Goal: Complete application form

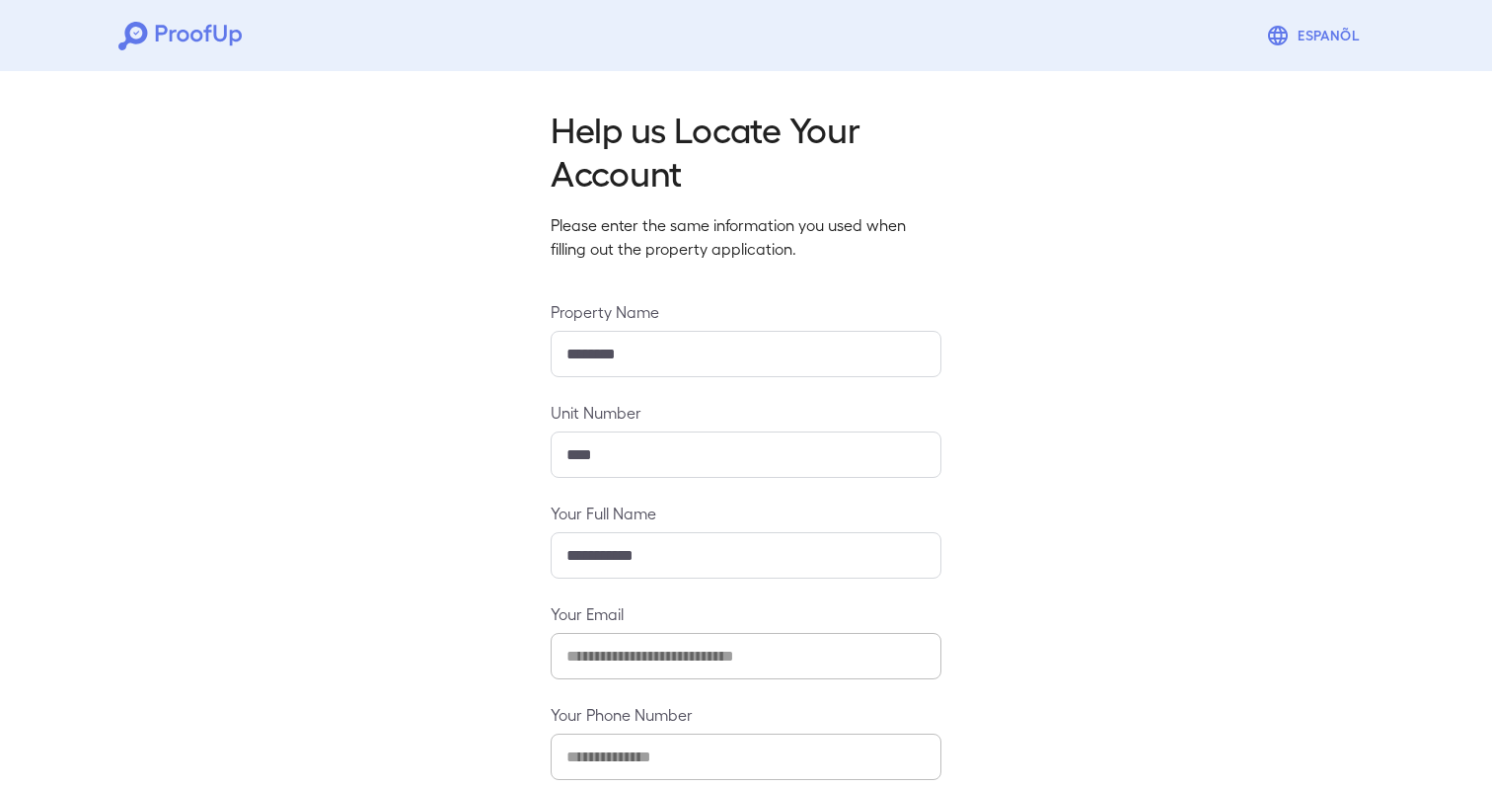
scroll to position [107, 0]
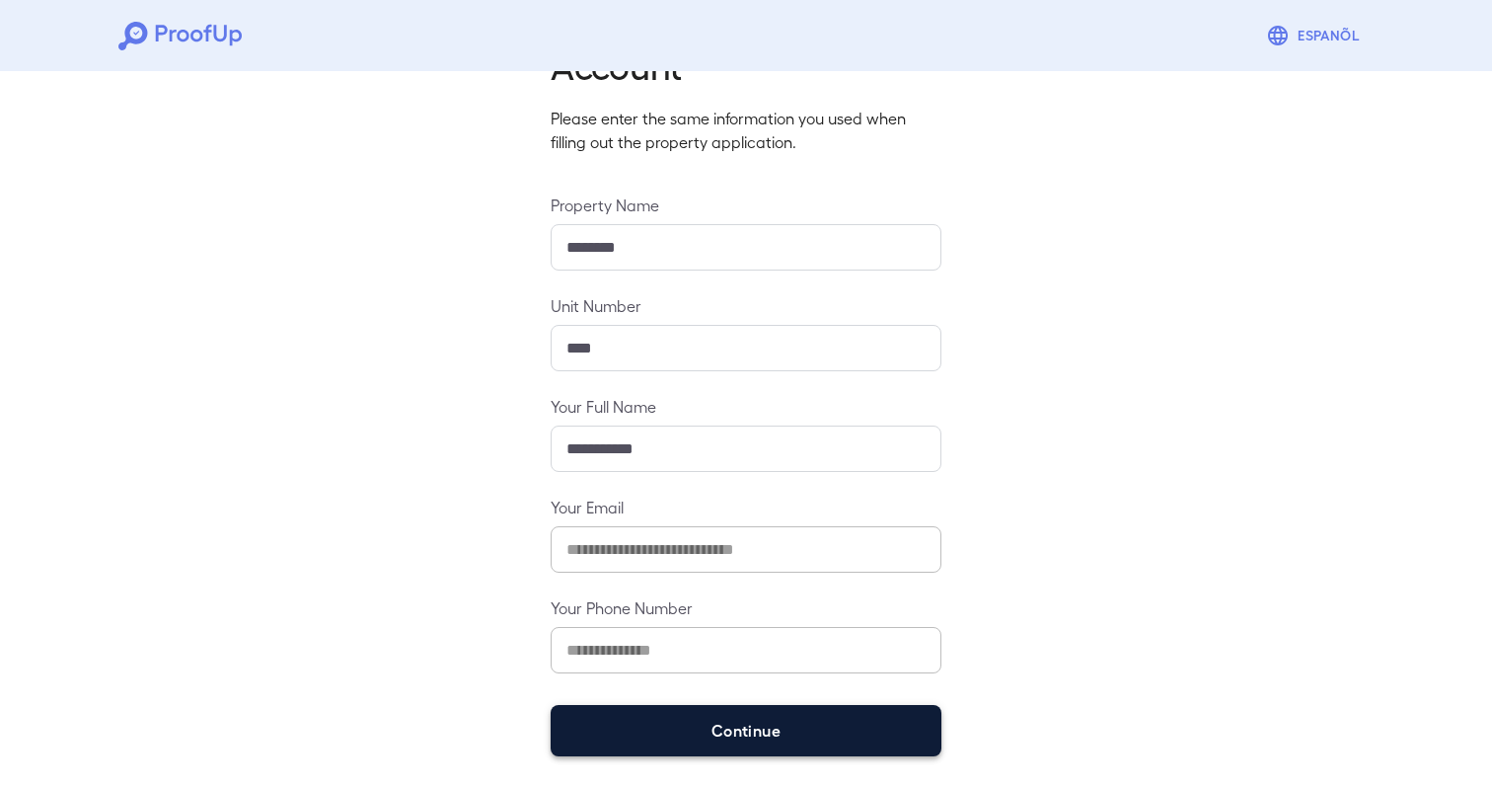
click at [767, 741] on button "Continue" at bounding box center [746, 730] width 391 height 51
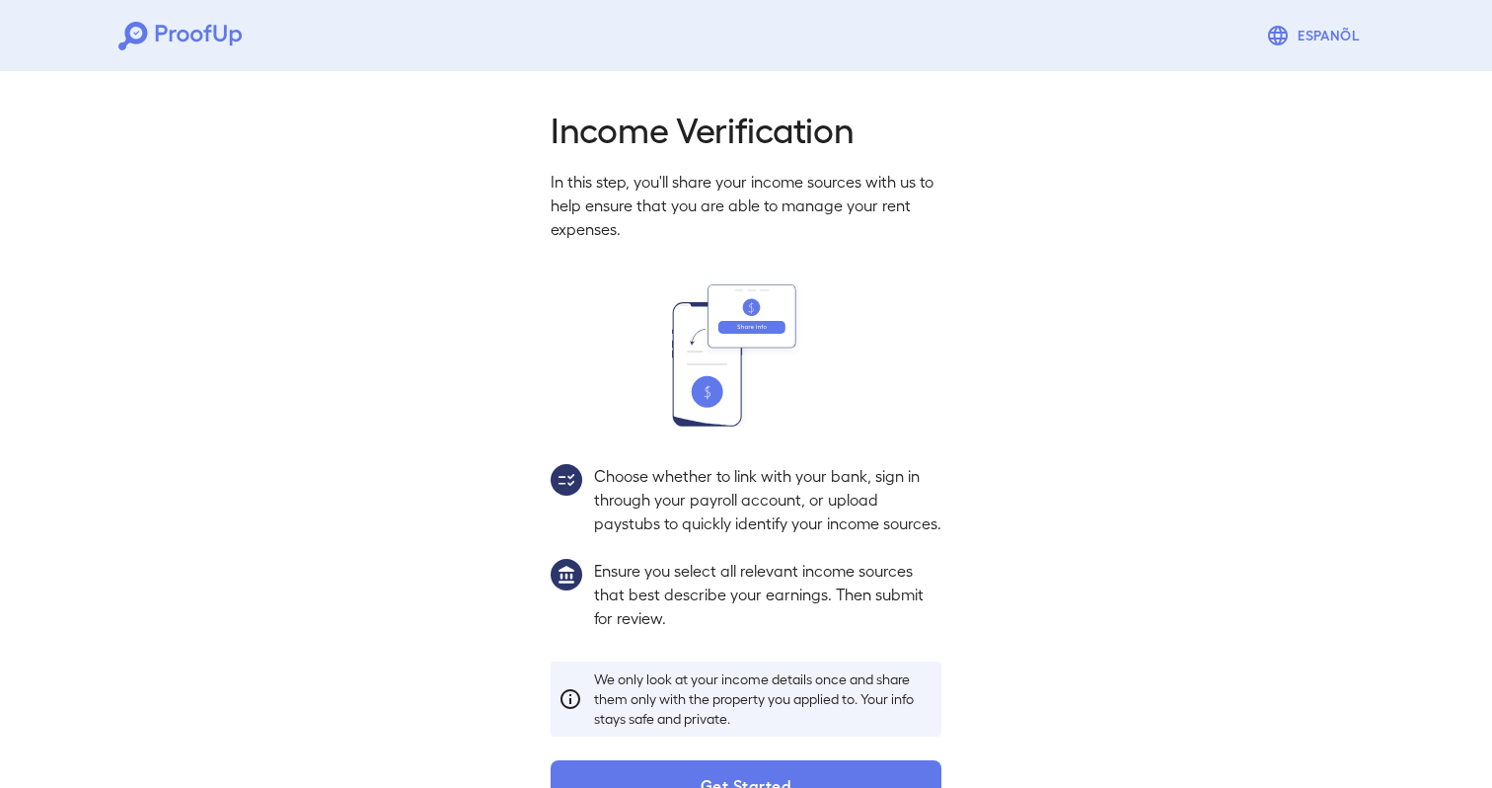
scroll to position [78, 0]
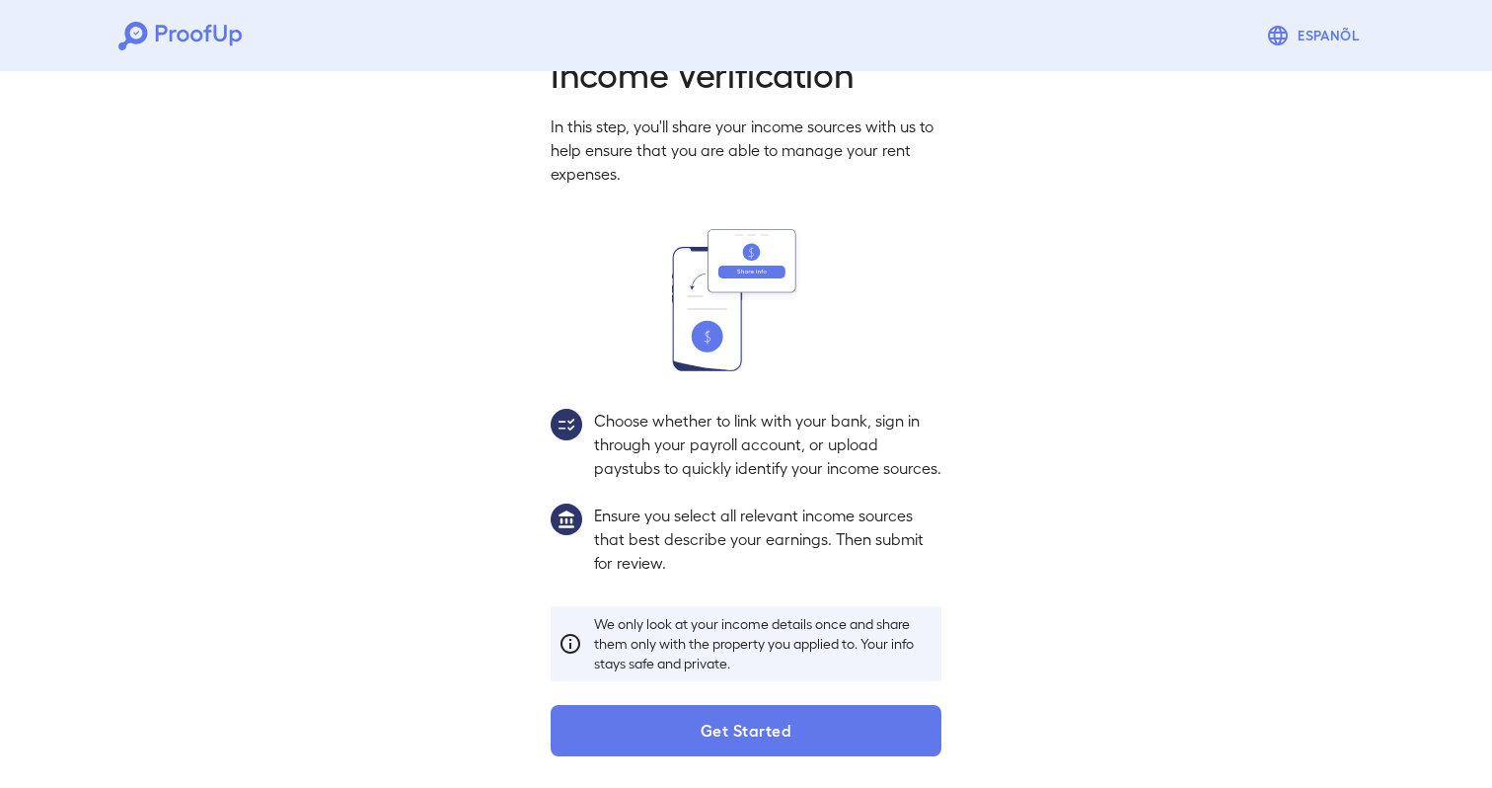
click at [763, 697] on div "Income Verification In this step, you'll share your income sources with us to h…" at bounding box center [746, 403] width 438 height 705
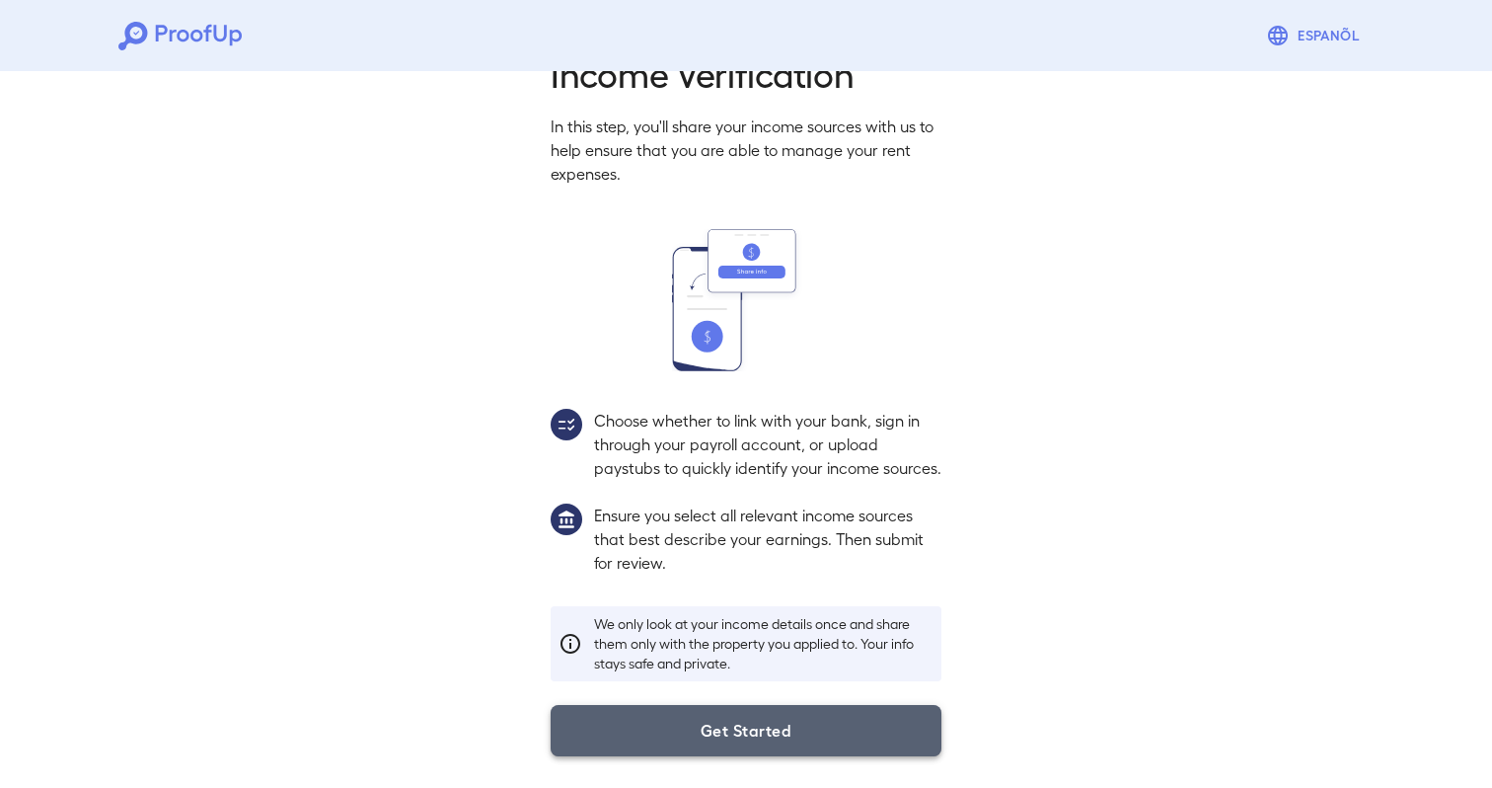
click at [758, 714] on button "Get Started" at bounding box center [746, 730] width 391 height 51
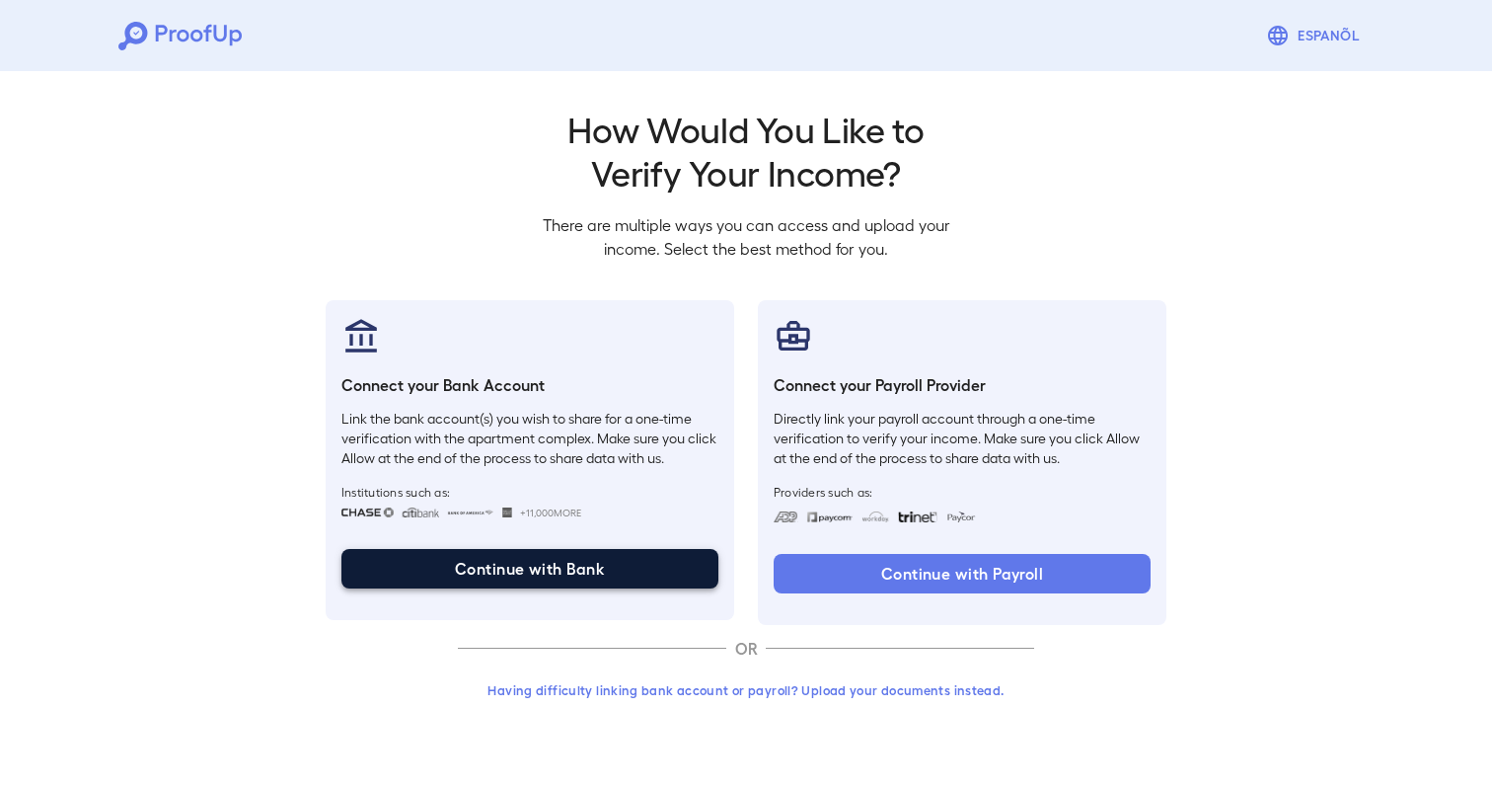
click at [601, 566] on button "Continue with Bank" at bounding box center [529, 568] width 377 height 39
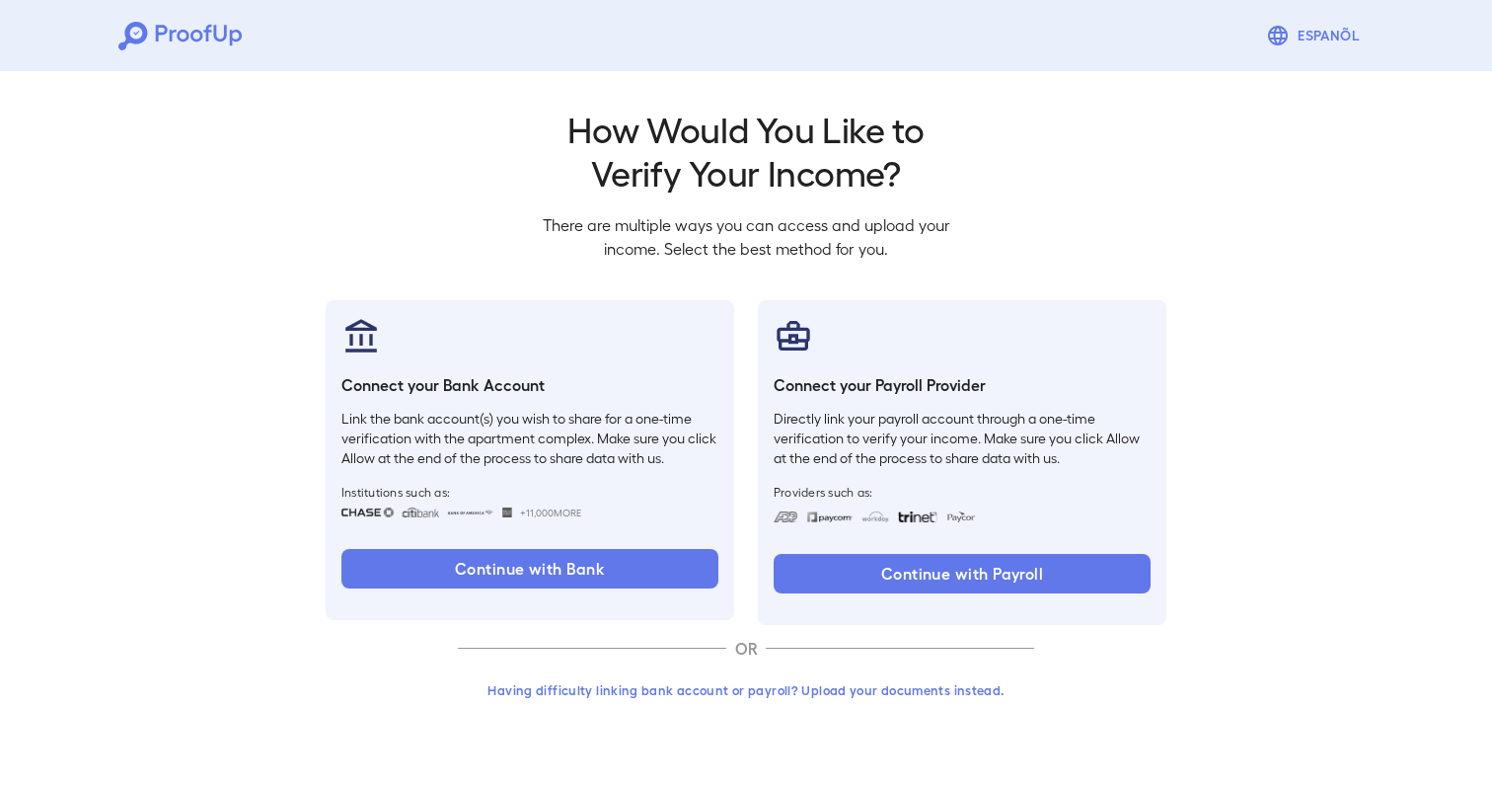
click at [863, 146] on h2 "How Would You Like to Verify Your Income?" at bounding box center [746, 150] width 438 height 87
